Goal: Find specific page/section: Find specific page/section

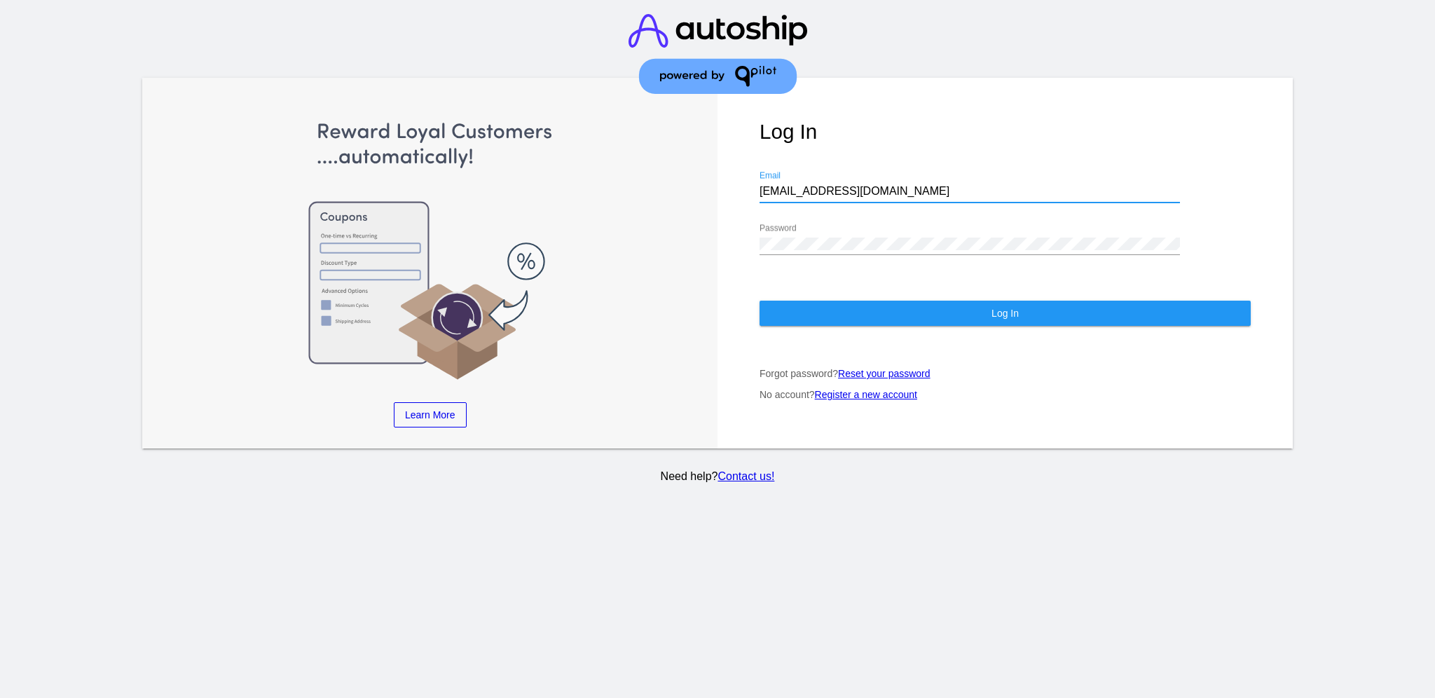
drag, startPoint x: 900, startPoint y: 174, endPoint x: 700, endPoint y: 171, distance: 199.8
click at [704, 173] on div "Learn More Learn How Learn More Learn How Learn More Learn How ‹ › Log In [EMAI…" at bounding box center [717, 263] width 1151 height 371
paste input "[EMAIL_ADDRESS][DOMAIN_NAME]"
type input "[EMAIL_ADDRESS][DOMAIN_NAME]"
drag, startPoint x: 856, startPoint y: 222, endPoint x: 746, endPoint y: 214, distance: 110.3
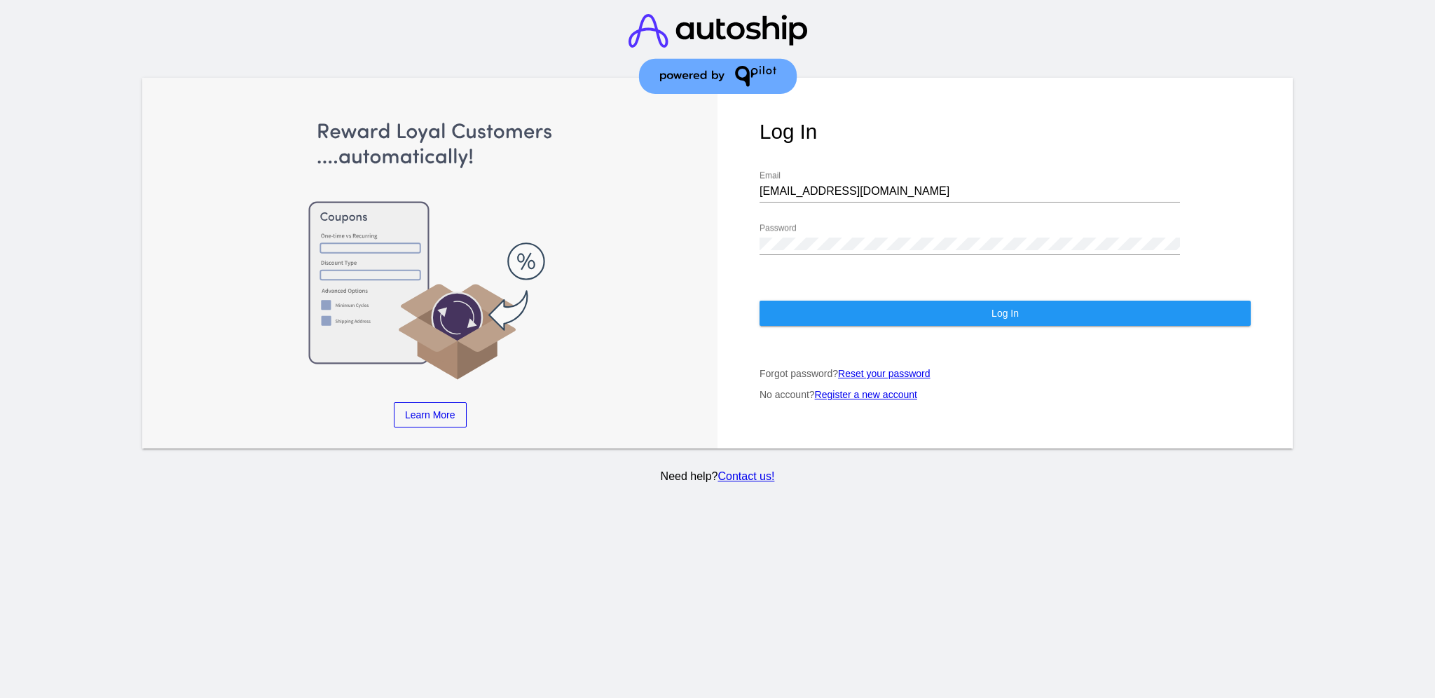
click at [721, 208] on div "Log In [EMAIL_ADDRESS][DOMAIN_NAME] Email Password Log In Forgot password? Rese…" at bounding box center [1005, 263] width 575 height 371
click at [703, 221] on div "Learn More Learn How Learn More Learn How Learn More Learn How ‹ › Log In [EMAI…" at bounding box center [717, 263] width 1151 height 371
click at [835, 301] on button "Log In" at bounding box center [1005, 313] width 491 height 25
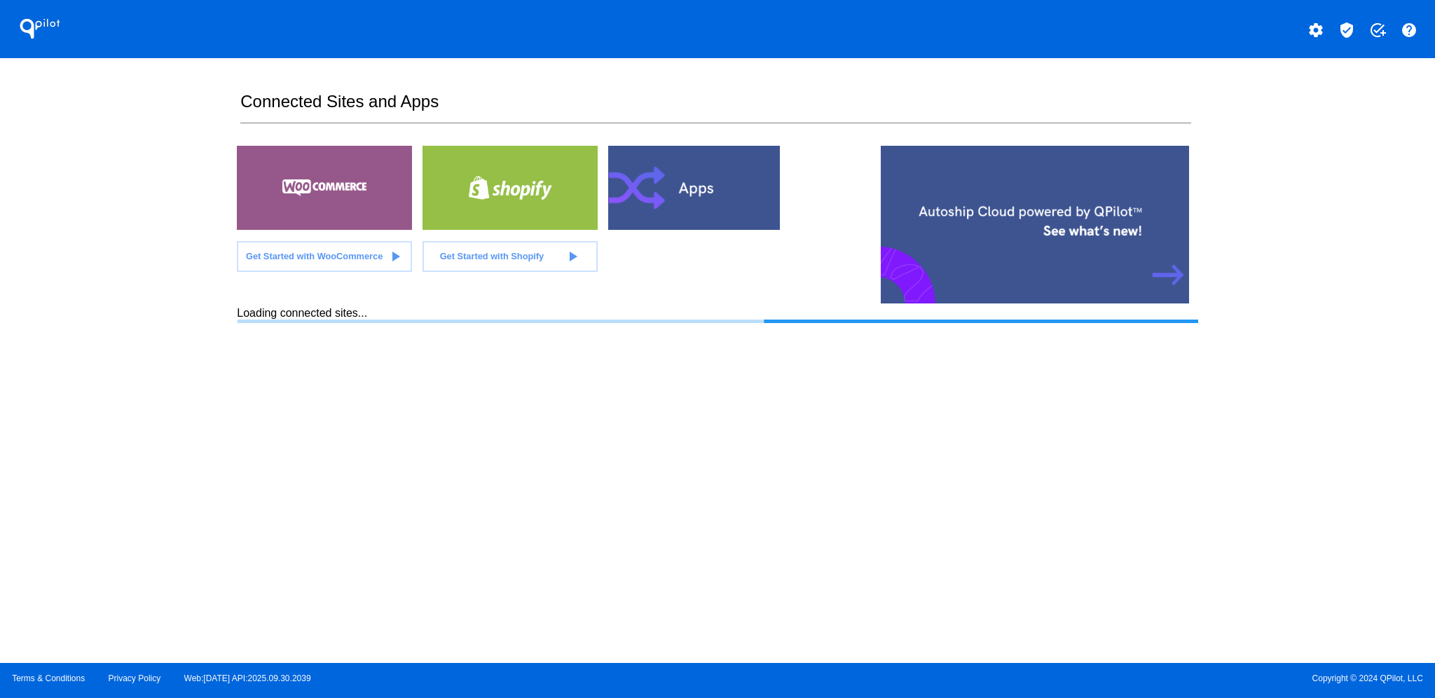
click at [1344, 29] on mat-icon "verified_user" at bounding box center [1346, 30] width 17 height 17
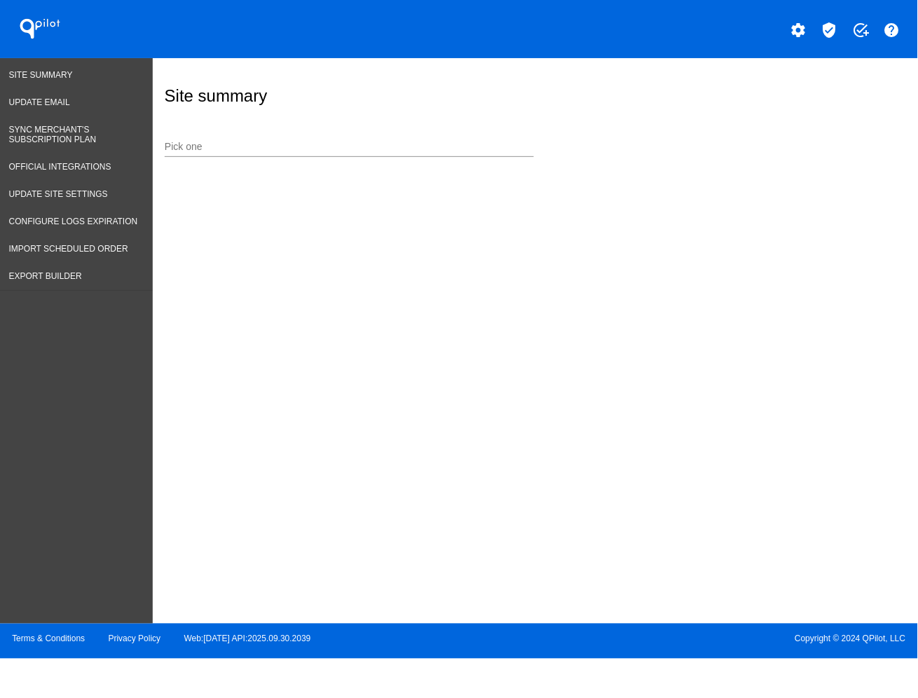
drag, startPoint x: 383, startPoint y: 137, endPoint x: 384, endPoint y: 149, distance: 12.0
click at [383, 136] on div "Pick one" at bounding box center [350, 143] width 370 height 27
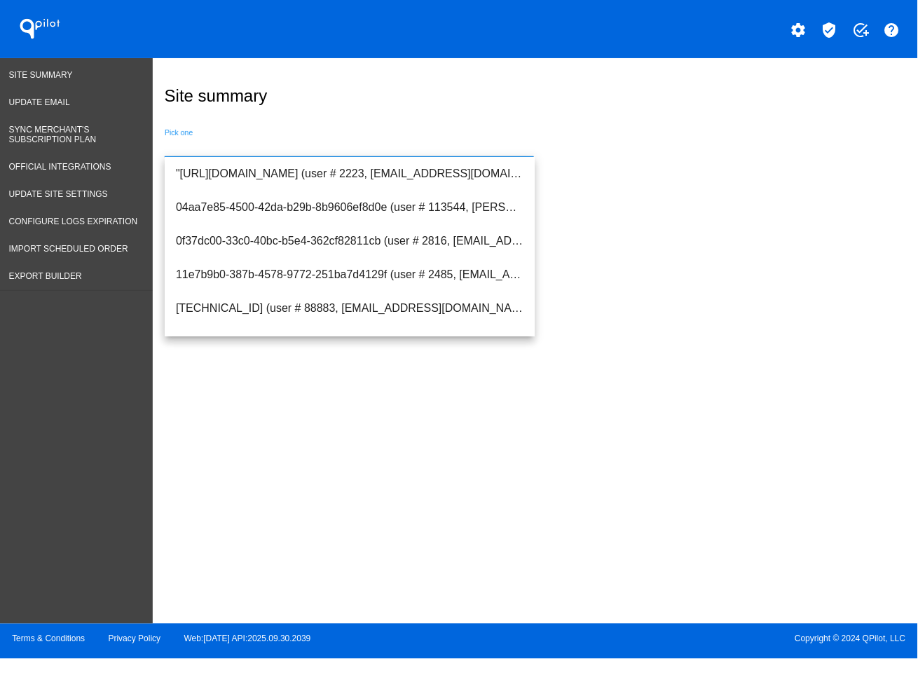
click at [384, 149] on input "Pick one" at bounding box center [350, 147] width 370 height 11
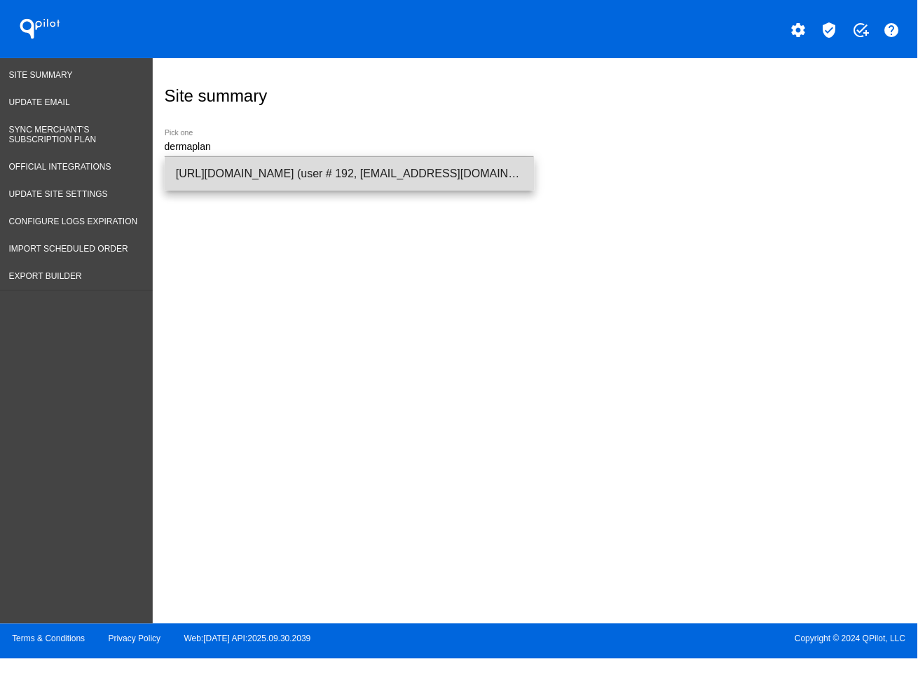
click at [415, 189] on span "[URL][DOMAIN_NAME] (user # 192, [EMAIL_ADDRESS][DOMAIN_NAME]) - Production" at bounding box center [350, 174] width 348 height 34
type input "[URL][DOMAIN_NAME] (user # 192, [EMAIL_ADDRESS][DOMAIN_NAME]) - Production"
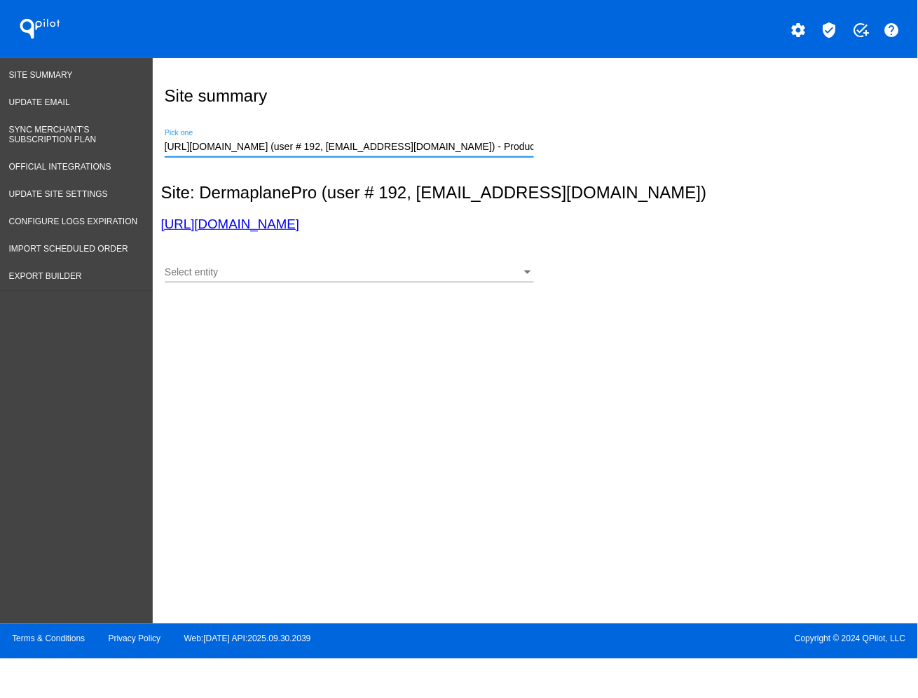
click at [449, 283] on div "Select entity Select entity" at bounding box center [350, 275] width 370 height 40
click at [444, 271] on div "Select entity" at bounding box center [343, 272] width 357 height 11
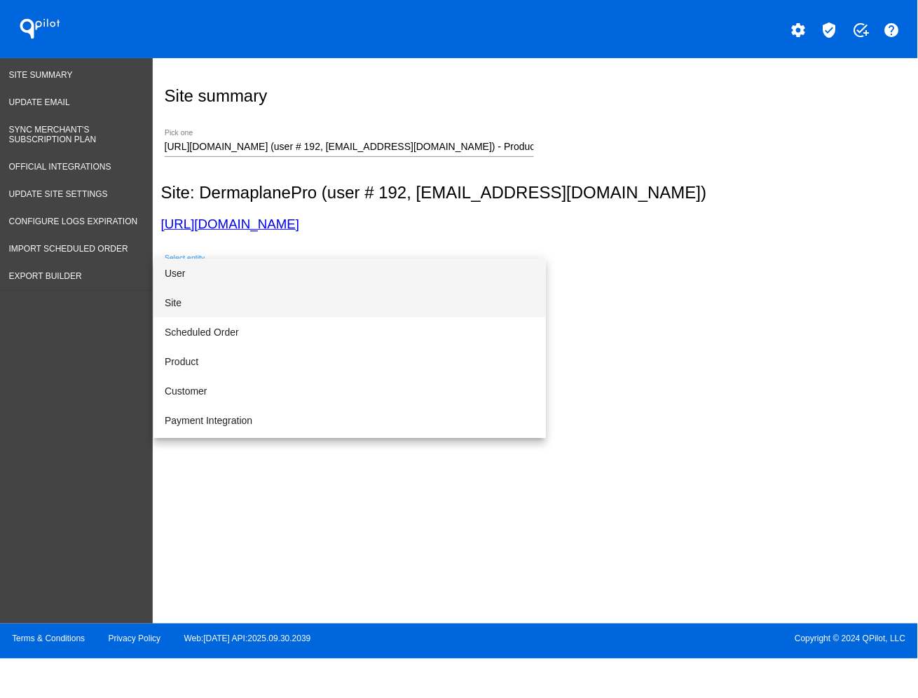
click at [416, 293] on span "Site" at bounding box center [350, 302] width 370 height 29
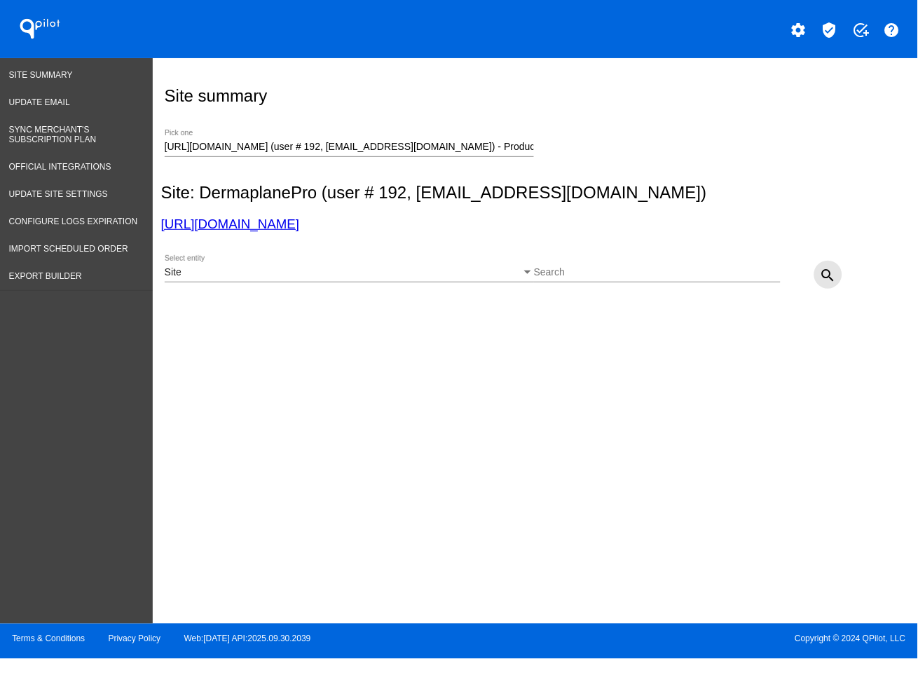
click at [830, 282] on mat-icon "search" at bounding box center [828, 275] width 17 height 17
